Goal: Task Accomplishment & Management: Use online tool/utility

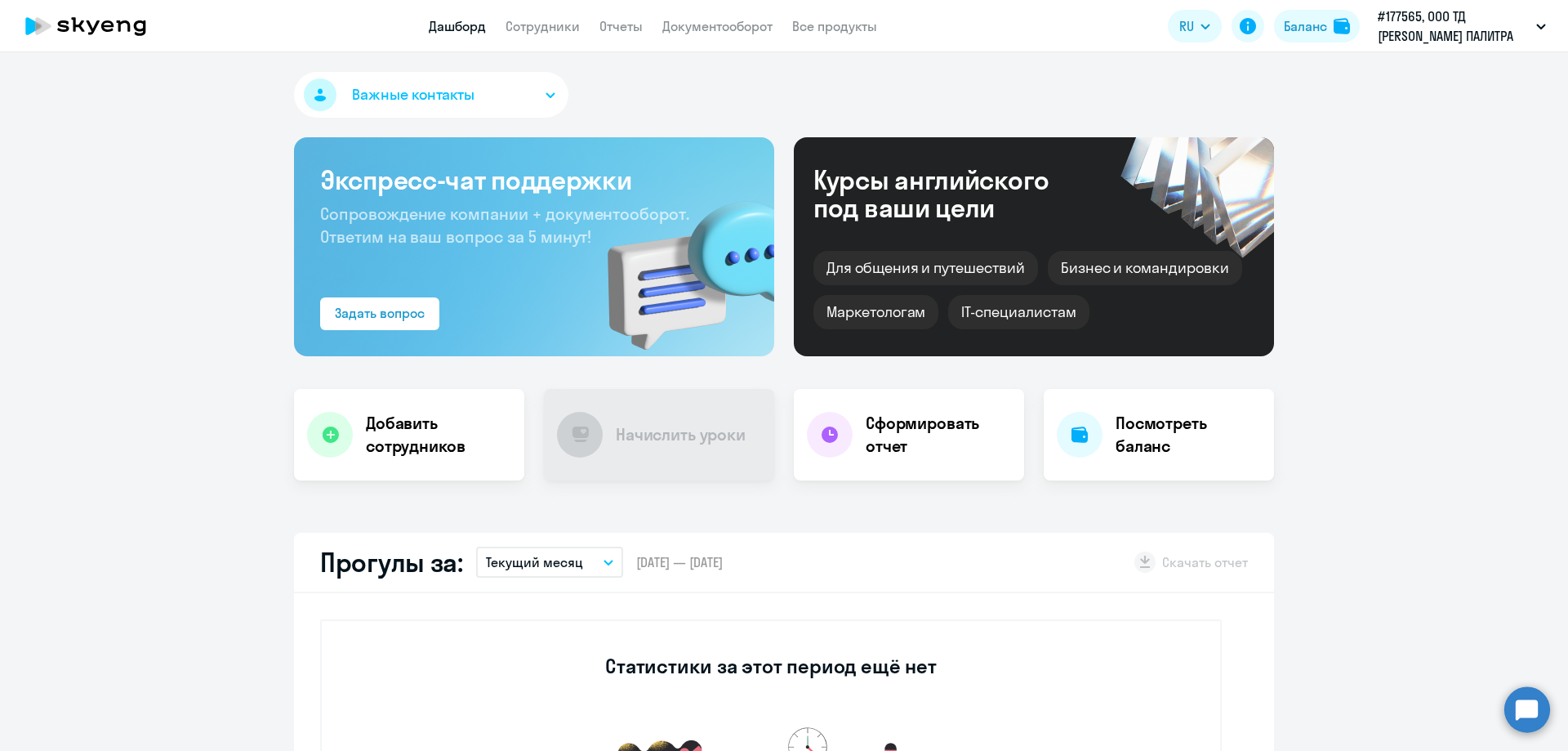
select select "30"
click at [1310, 25] on div "Баланс" at bounding box center [1306, 26] width 44 height 19
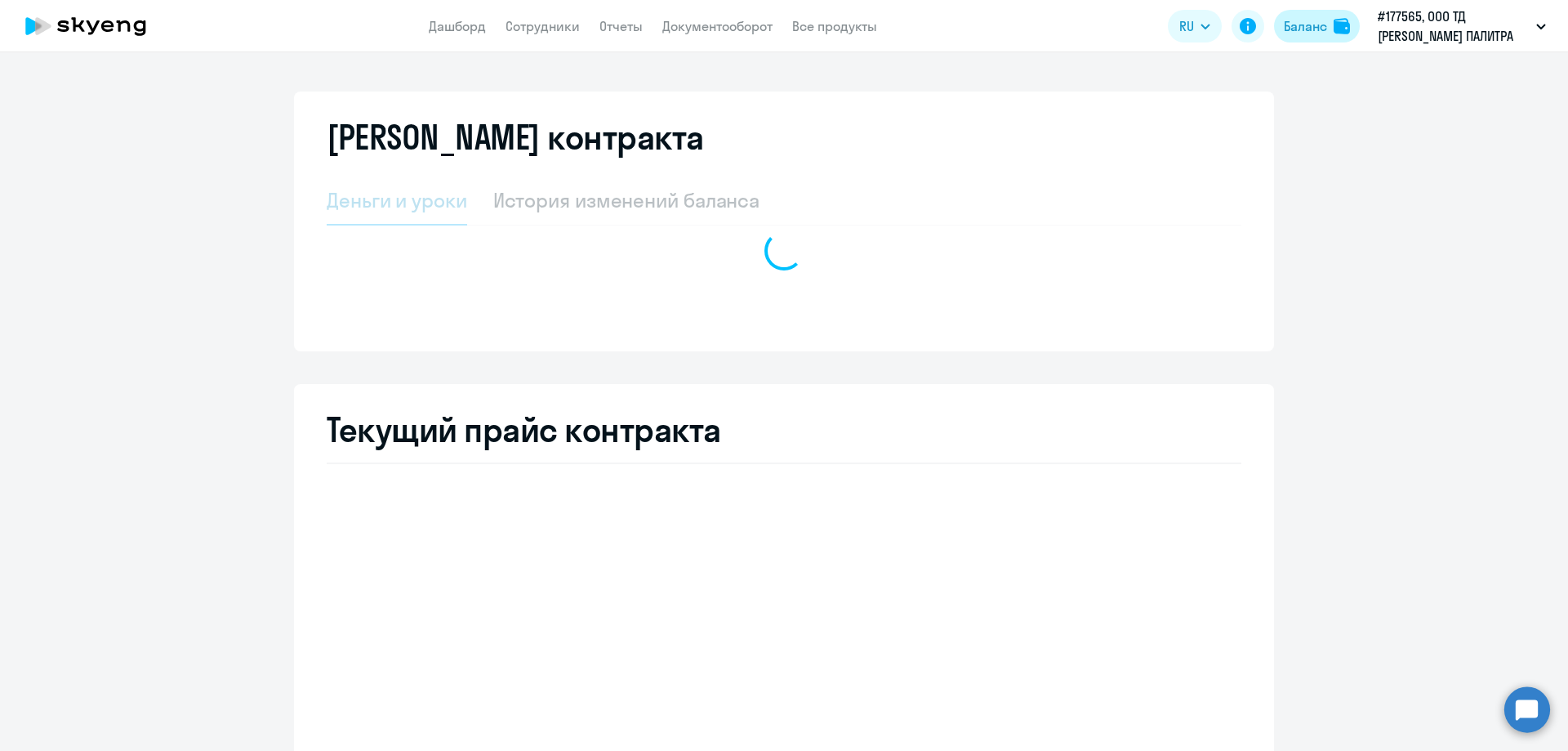
select select "english_adult_not_native_speaker"
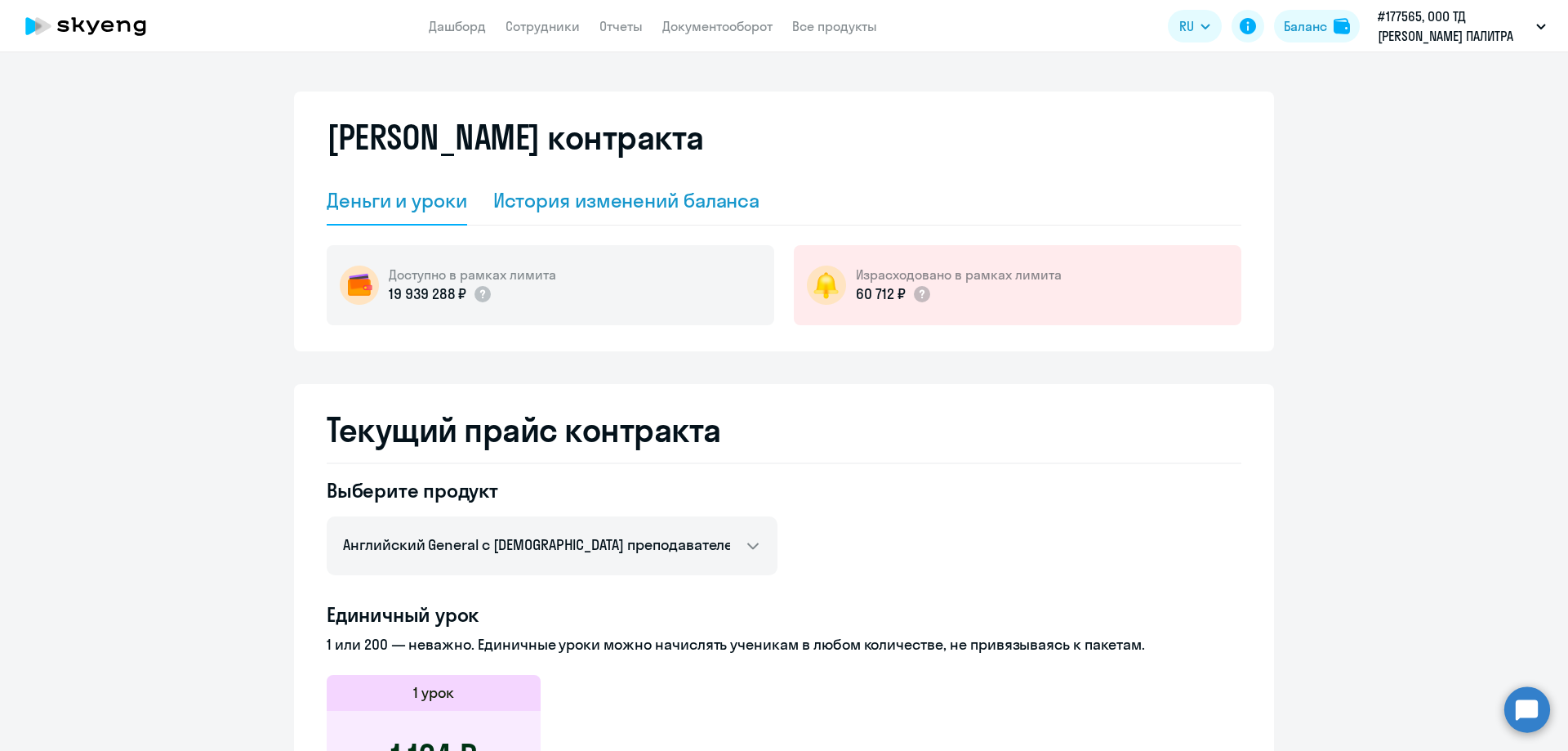
click at [566, 211] on div "История изменений баланса" at bounding box center [627, 200] width 267 height 26
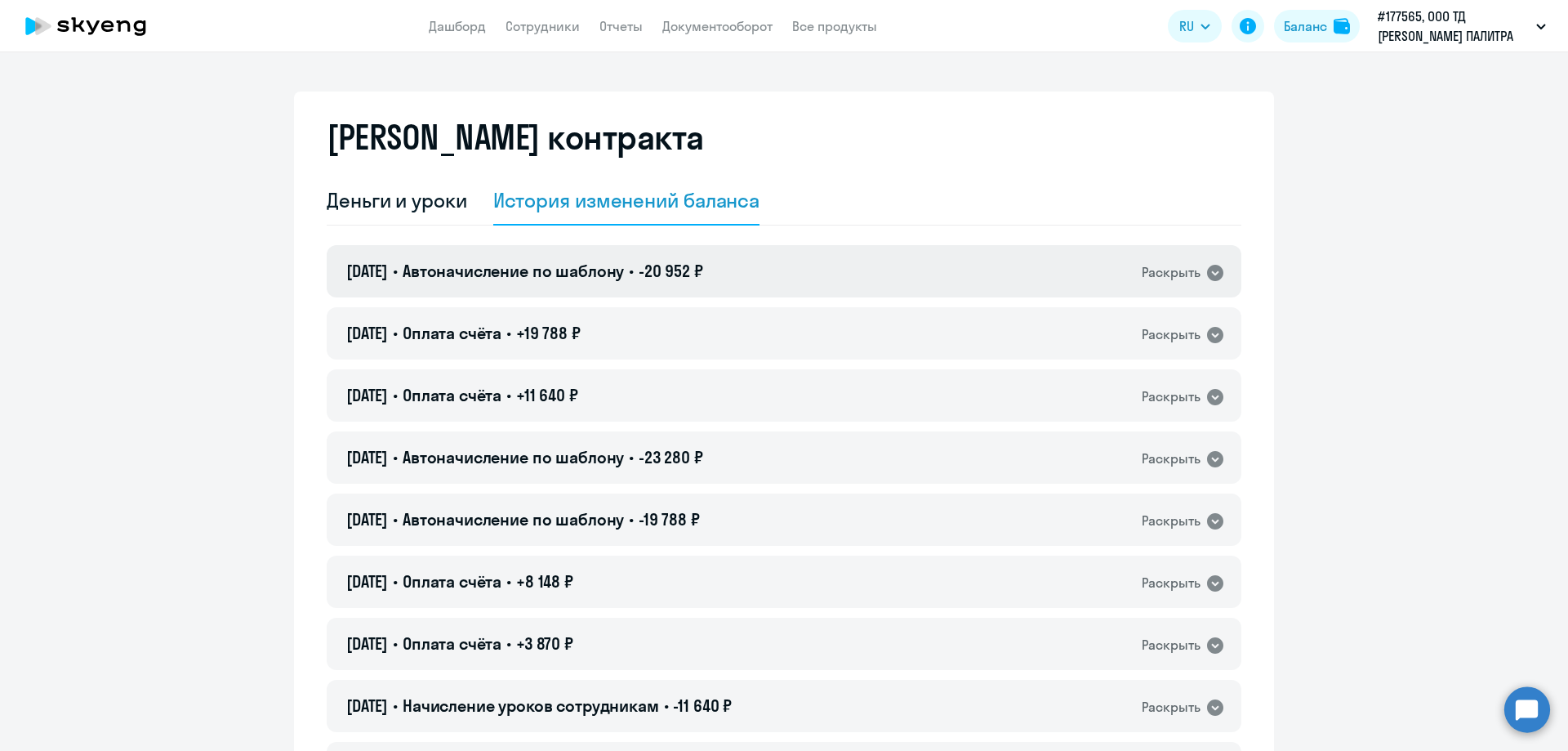
click at [583, 269] on span "Автоначисление по шаблону" at bounding box center [514, 270] width 222 height 20
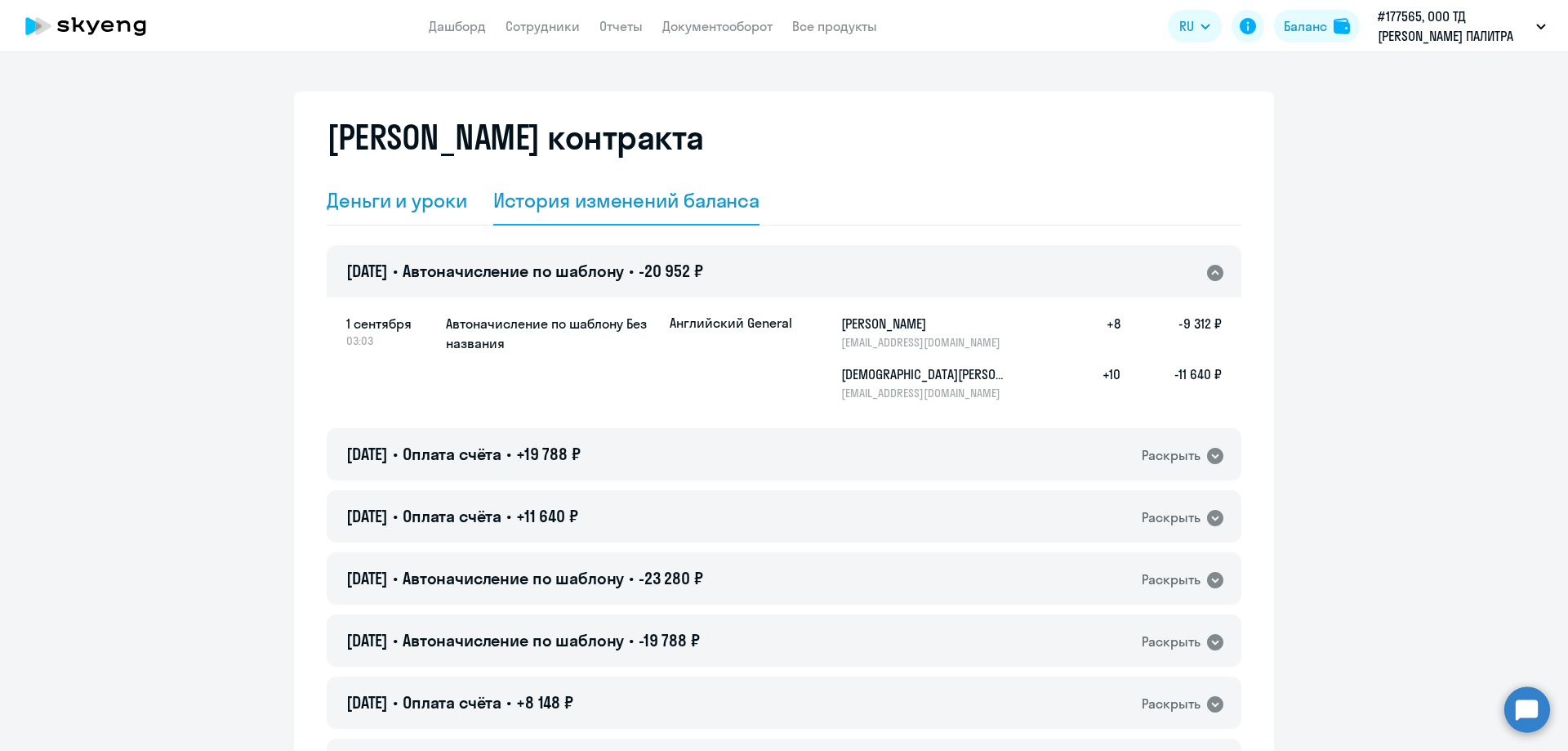
click at [342, 197] on div "Деньги и уроки" at bounding box center [397, 200] width 140 height 26
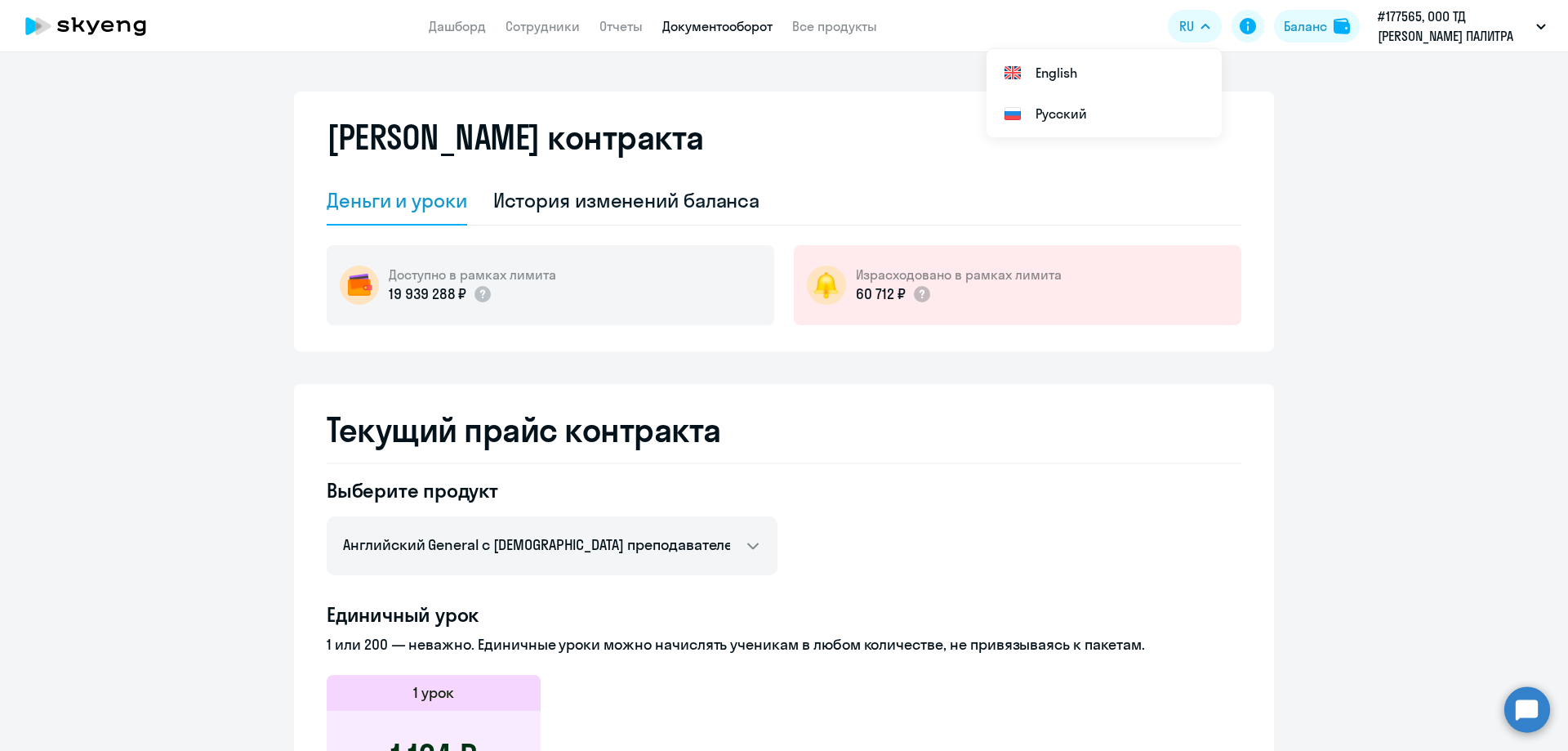
click at [754, 23] on link "Документооборот" at bounding box center [718, 26] width 110 height 17
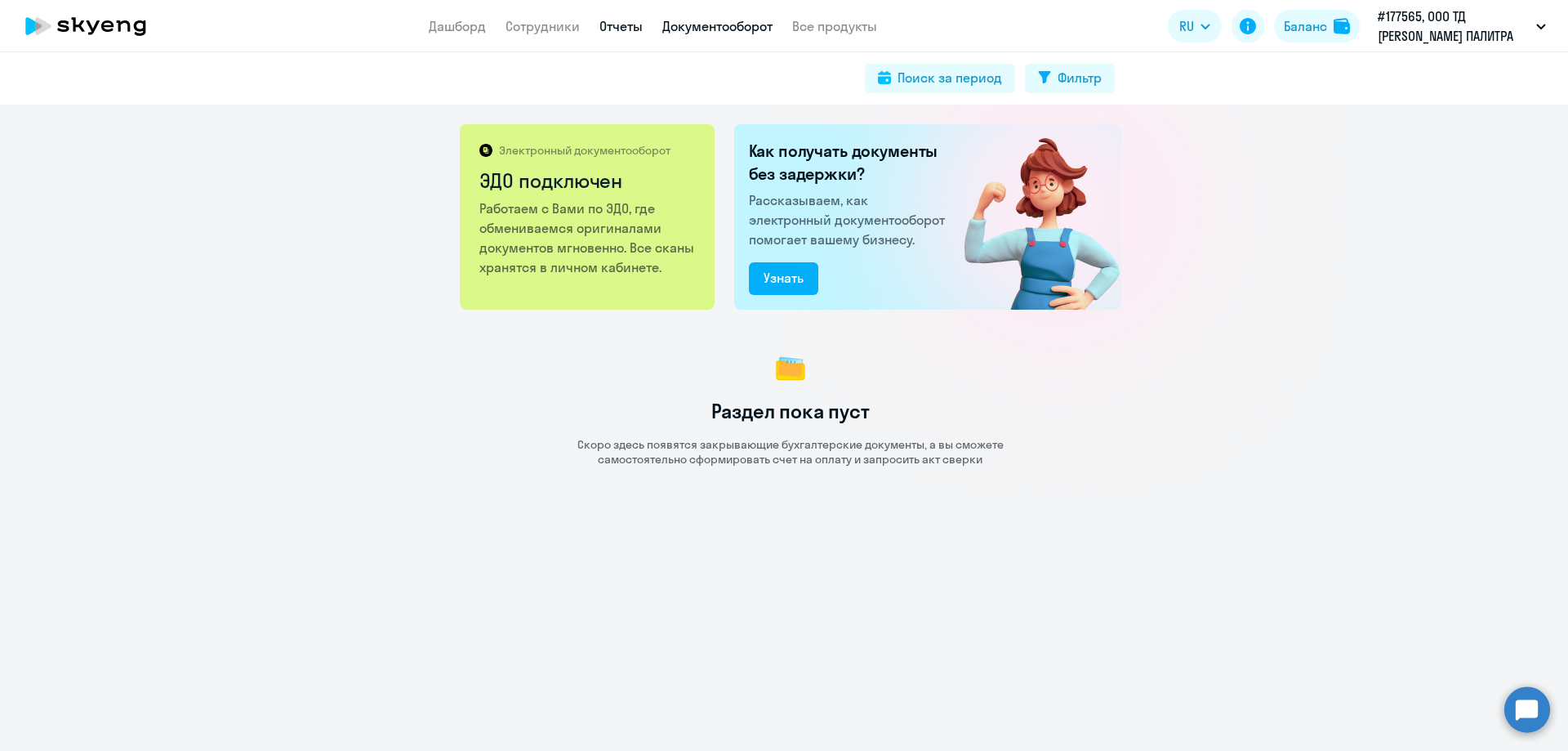
click at [623, 25] on link "Отчеты" at bounding box center [622, 26] width 44 height 17
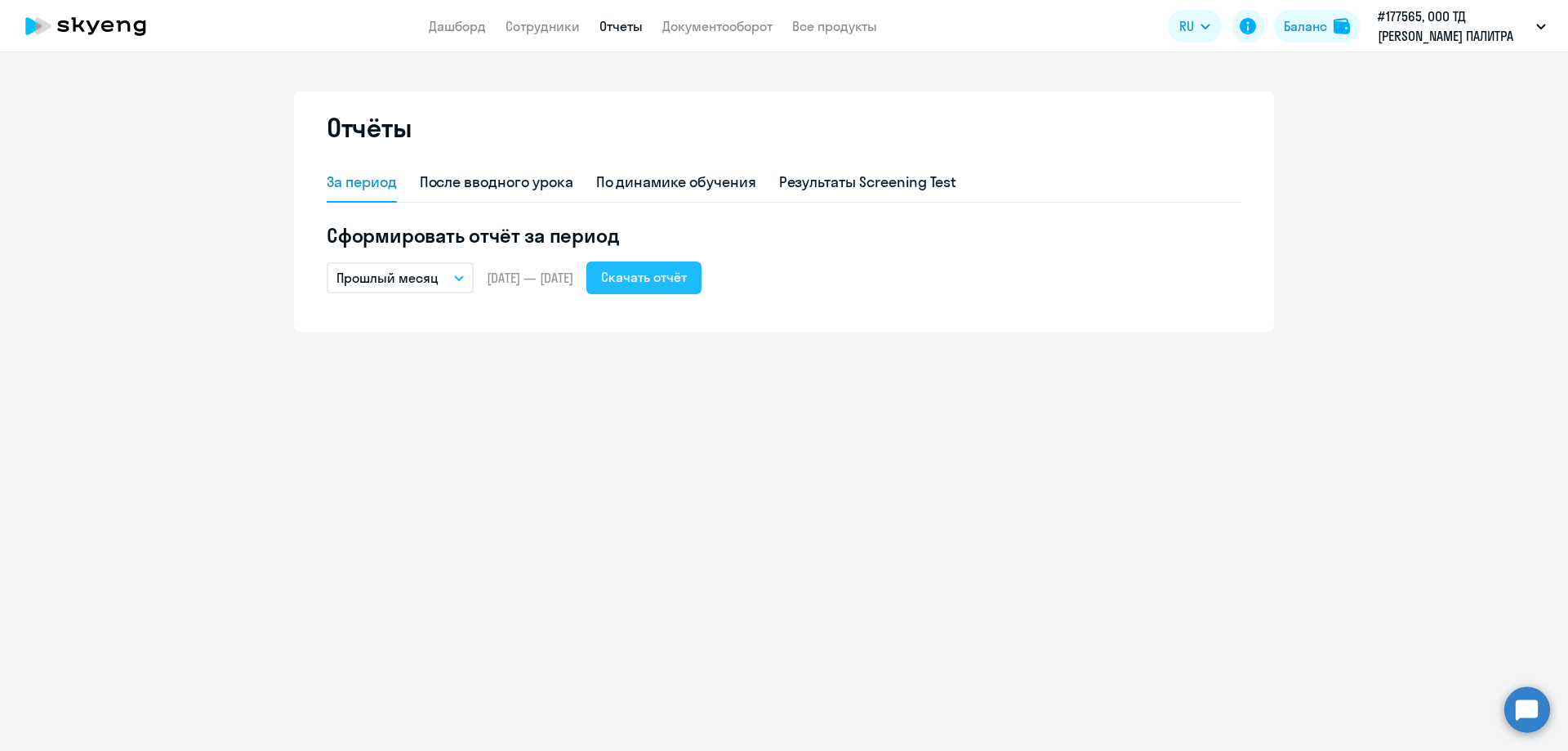
click at [686, 280] on div "Скачать отчёт" at bounding box center [644, 277] width 85 height 19
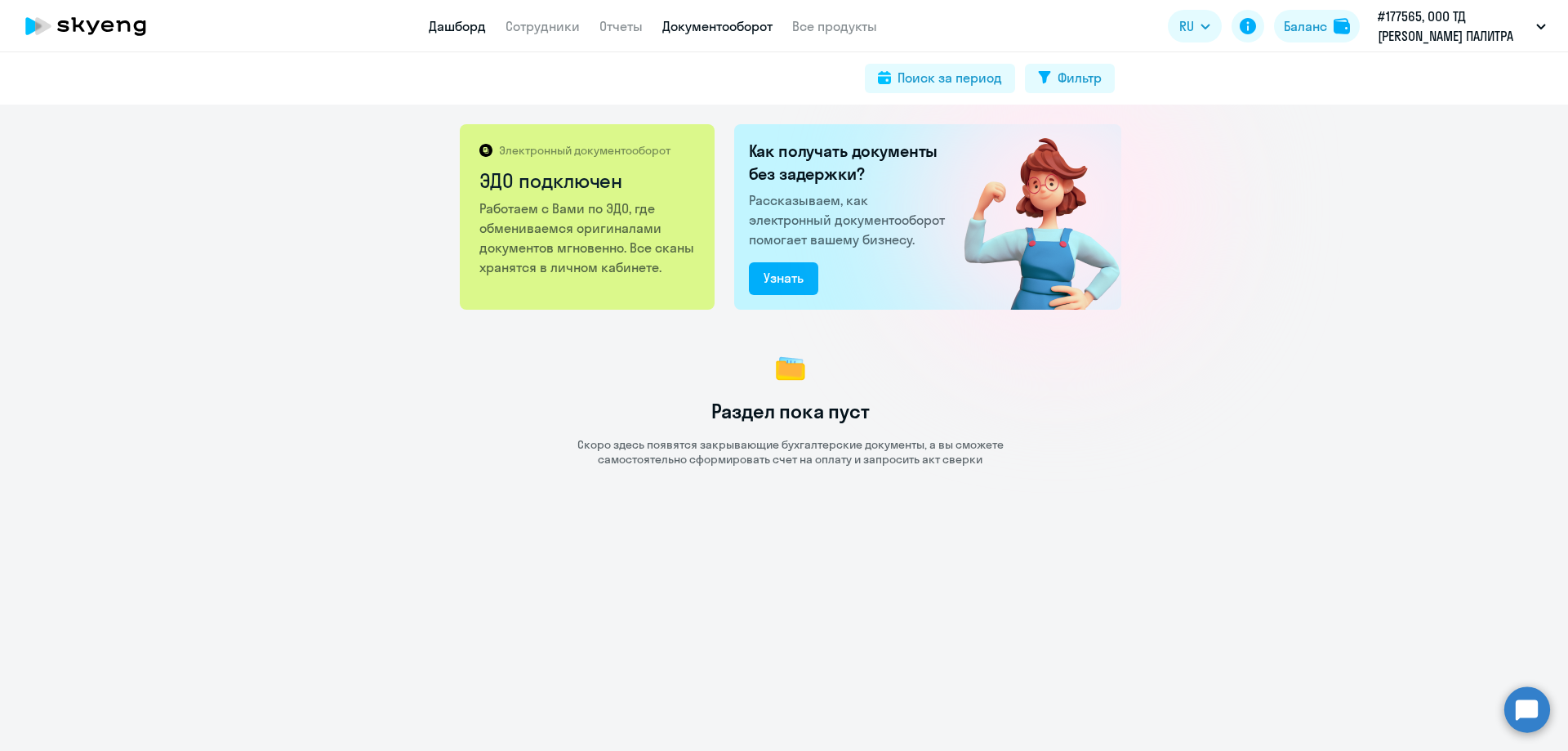
click at [446, 25] on link "Дашборд" at bounding box center [458, 26] width 58 height 17
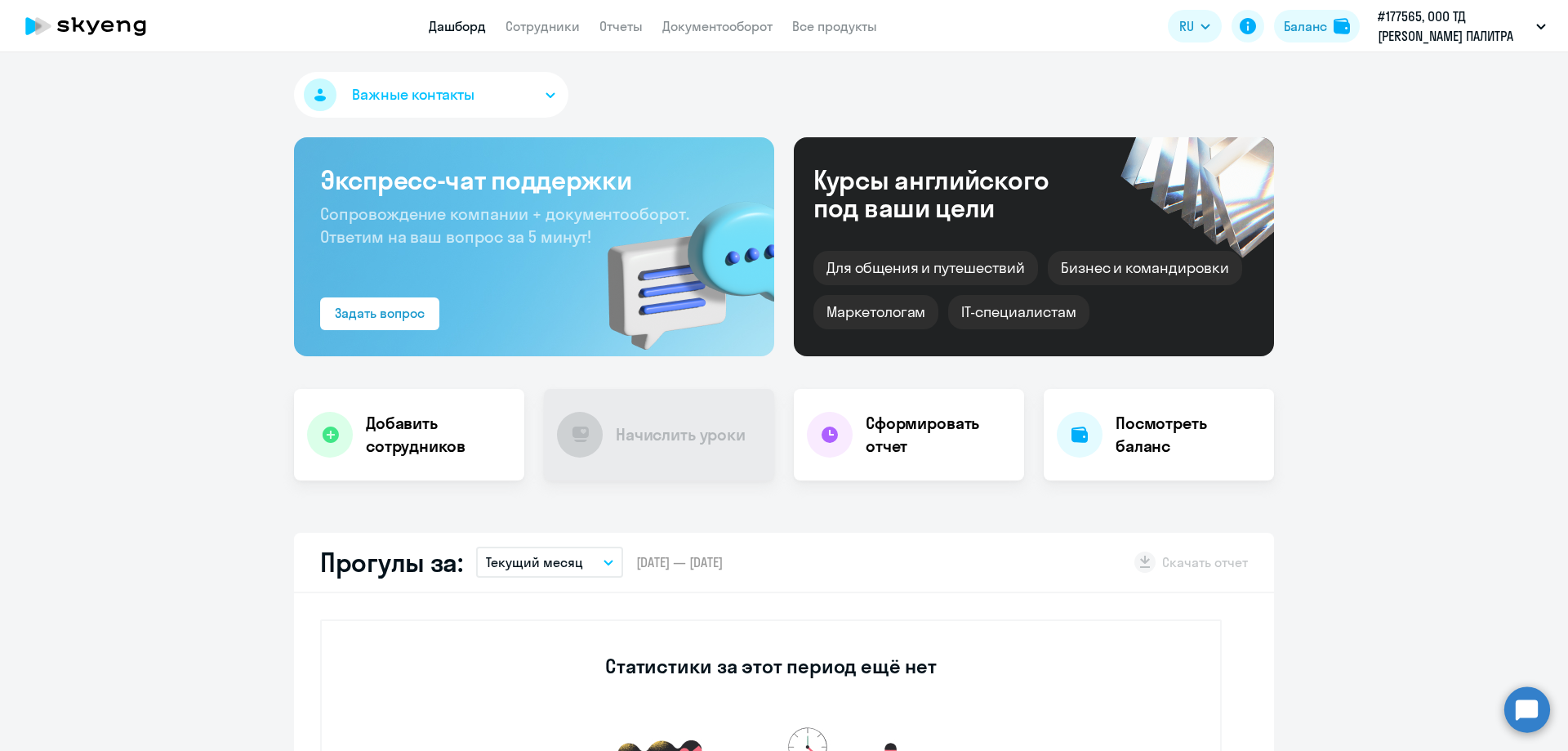
select select "30"
click at [419, 91] on span "Важные контакты" at bounding box center [413, 94] width 123 height 21
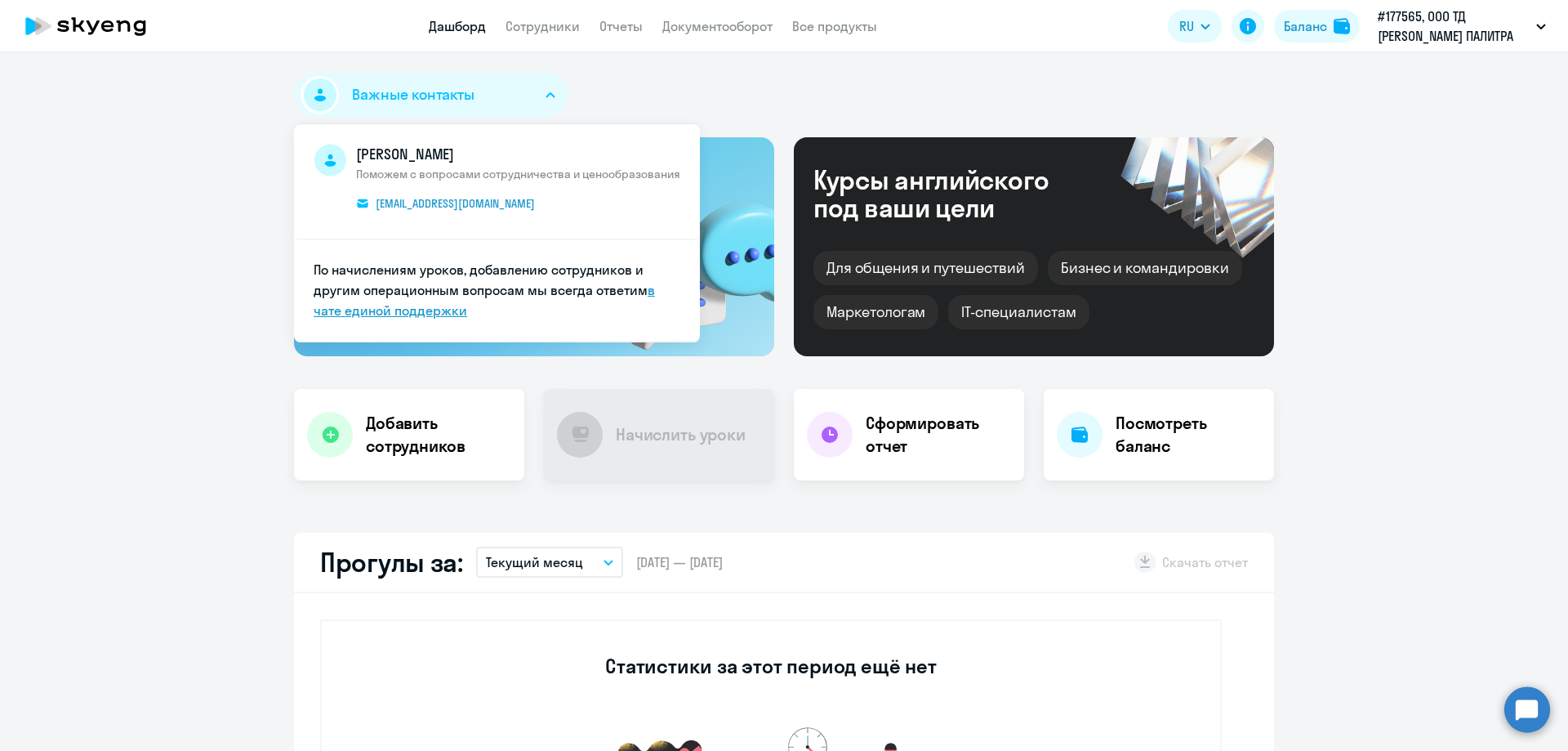
click at [409, 308] on link "в чате единой поддержки" at bounding box center [485, 300] width 342 height 37
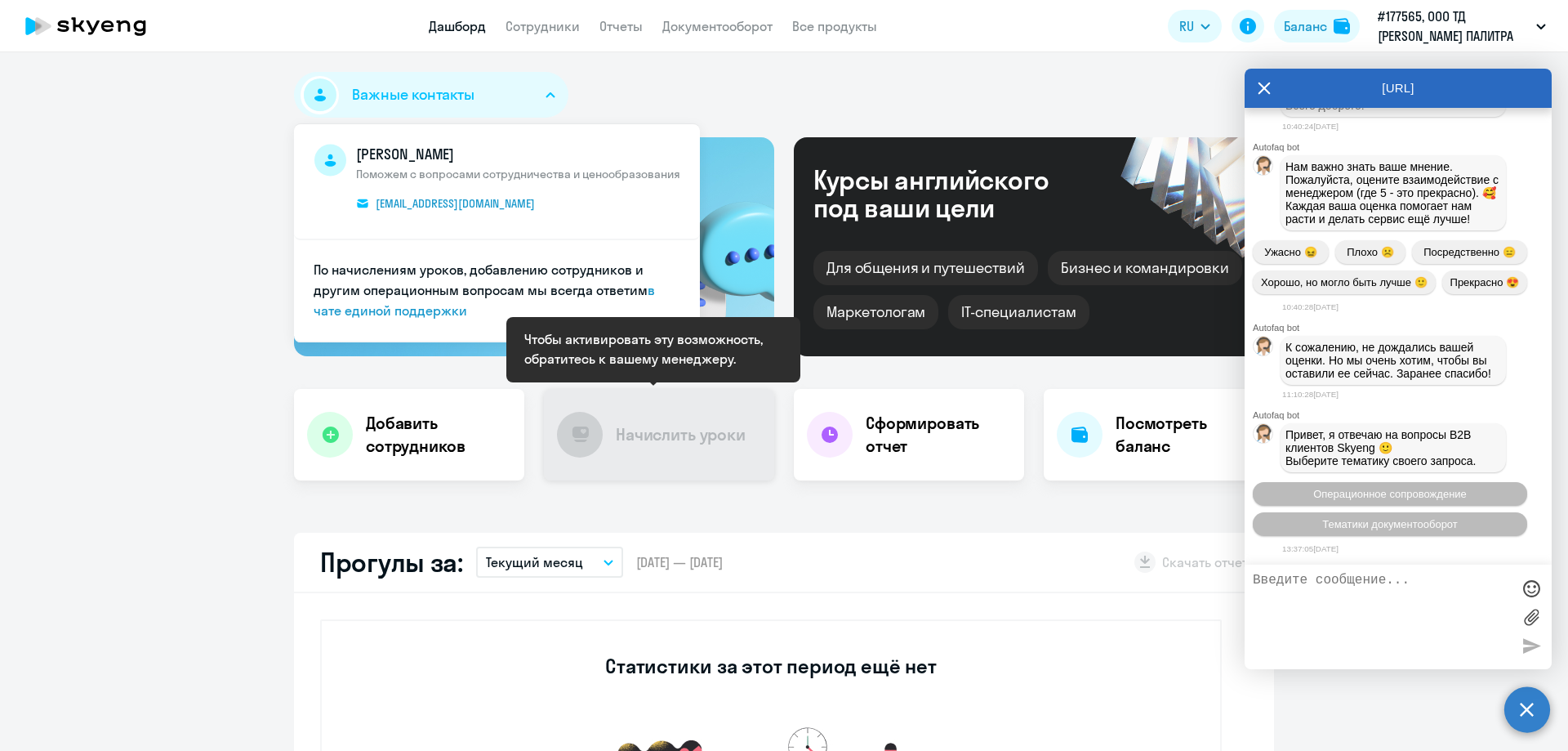
click at [686, 452] on div "Начислить уроки" at bounding box center [659, 434] width 230 height 92
